Goal: Task Accomplishment & Management: Use online tool/utility

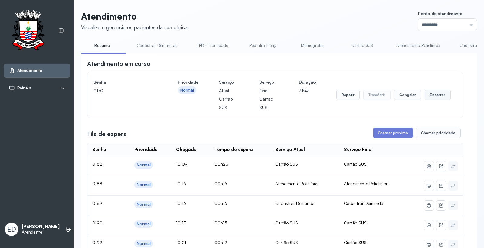
click at [438, 98] on button "Encerrar" at bounding box center [438, 95] width 26 height 10
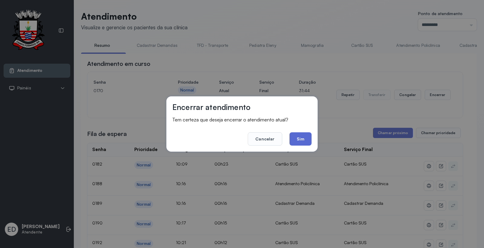
click at [291, 145] on button "Sim" at bounding box center [300, 138] width 22 height 13
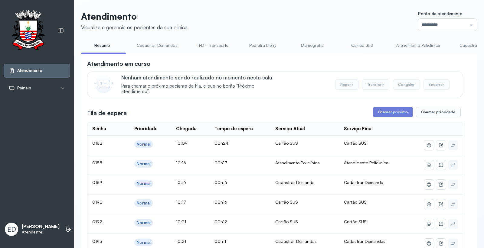
click at [100, 47] on link "Resumo" at bounding box center [102, 46] width 42 height 10
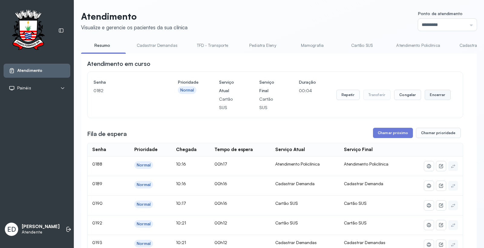
click at [435, 97] on button "Encerrar" at bounding box center [438, 95] width 26 height 10
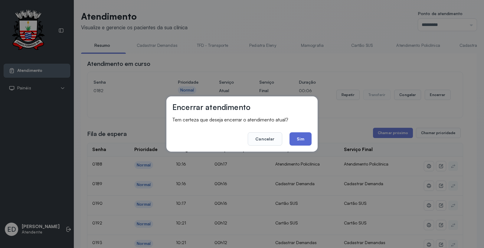
click at [296, 138] on button "Sim" at bounding box center [300, 138] width 22 height 13
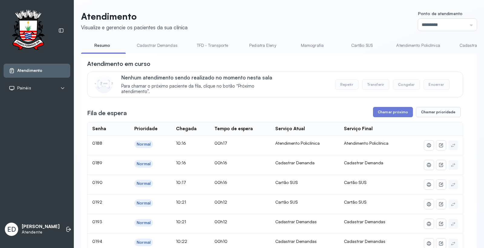
click at [463, 44] on link "Cadastrar Demanda" at bounding box center [478, 46] width 51 height 10
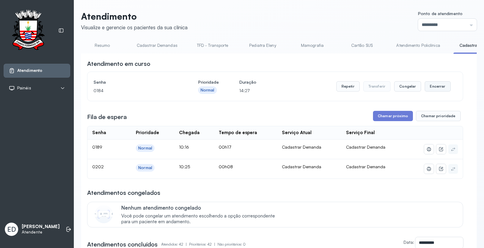
click at [432, 88] on button "Encerrar" at bounding box center [438, 86] width 26 height 10
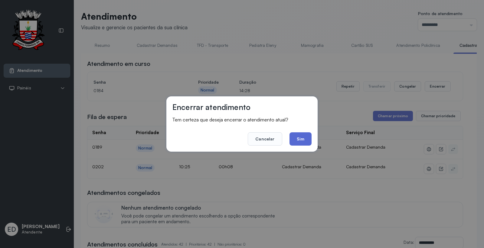
click at [300, 138] on button "Sim" at bounding box center [300, 138] width 22 height 13
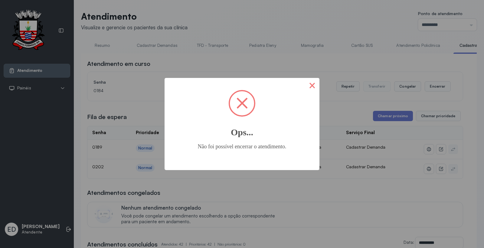
click at [315, 83] on button "×" at bounding box center [312, 85] width 15 height 15
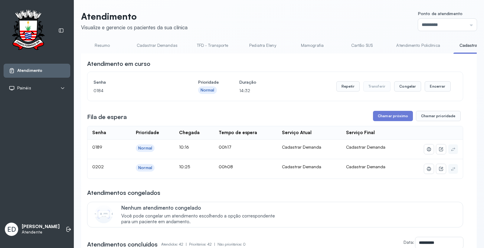
click at [101, 47] on link "Resumo" at bounding box center [102, 46] width 42 height 10
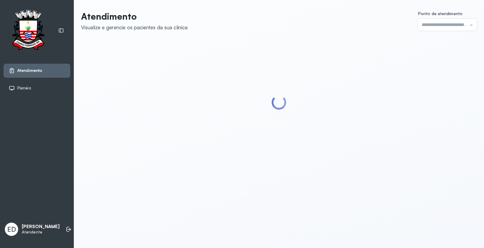
type input "*********"
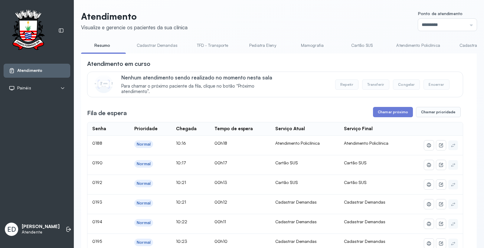
scroll to position [34, 0]
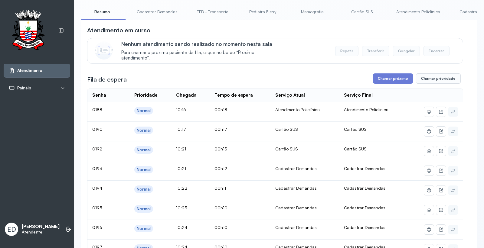
click at [465, 11] on link "Cadastrar Demanda" at bounding box center [478, 12] width 51 height 10
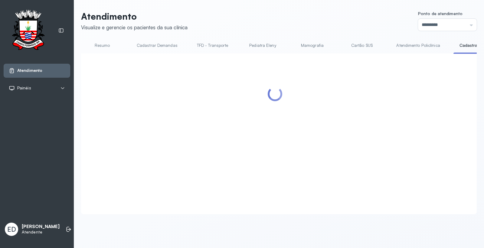
scroll to position [0, 0]
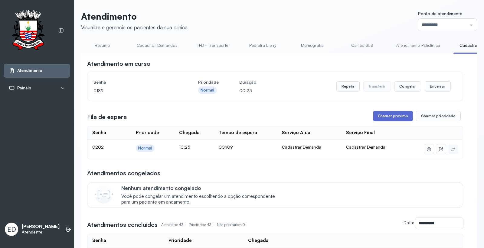
click at [388, 116] on button "Chamar próximo" at bounding box center [393, 116] width 40 height 10
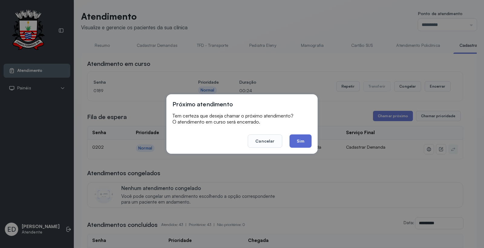
click at [300, 140] on button "Sim" at bounding box center [300, 141] width 22 height 13
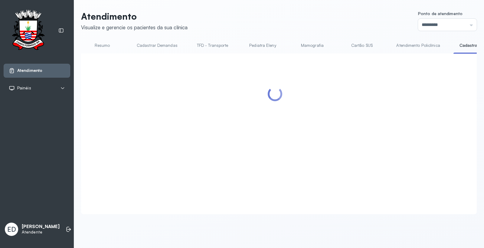
click at [325, 23] on header "Atendimento Visualize e gerencie os pacientes da sua clínica Ponto de atendimen…" at bounding box center [279, 21] width 396 height 20
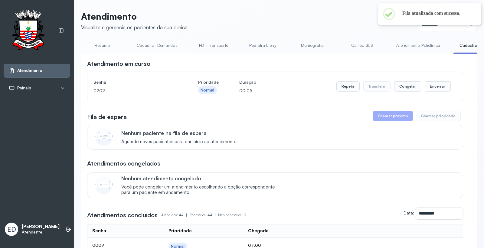
click at [101, 47] on link "Resumo" at bounding box center [102, 46] width 42 height 10
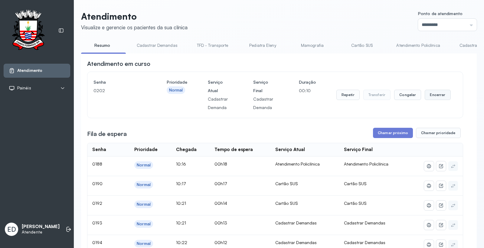
click at [432, 98] on button "Encerrar" at bounding box center [438, 95] width 26 height 10
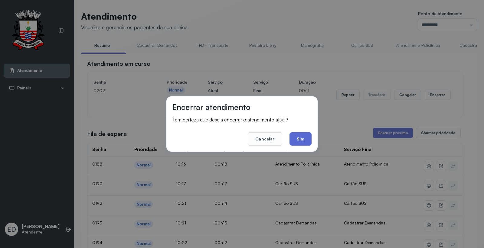
click at [305, 138] on button "Sim" at bounding box center [300, 138] width 22 height 13
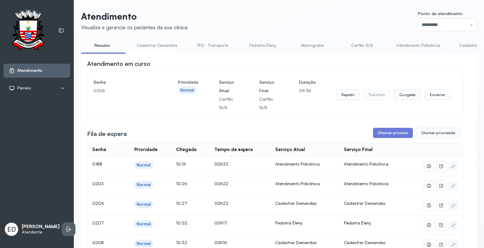
click at [66, 227] on icon at bounding box center [69, 230] width 6 height 6
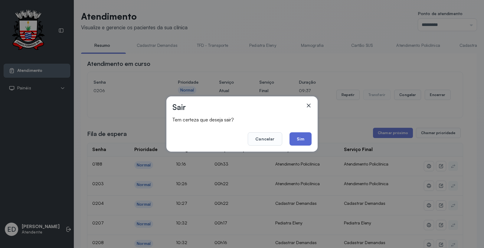
click at [306, 139] on button "Sim" at bounding box center [300, 138] width 22 height 13
